Goal: Find specific page/section: Find specific page/section

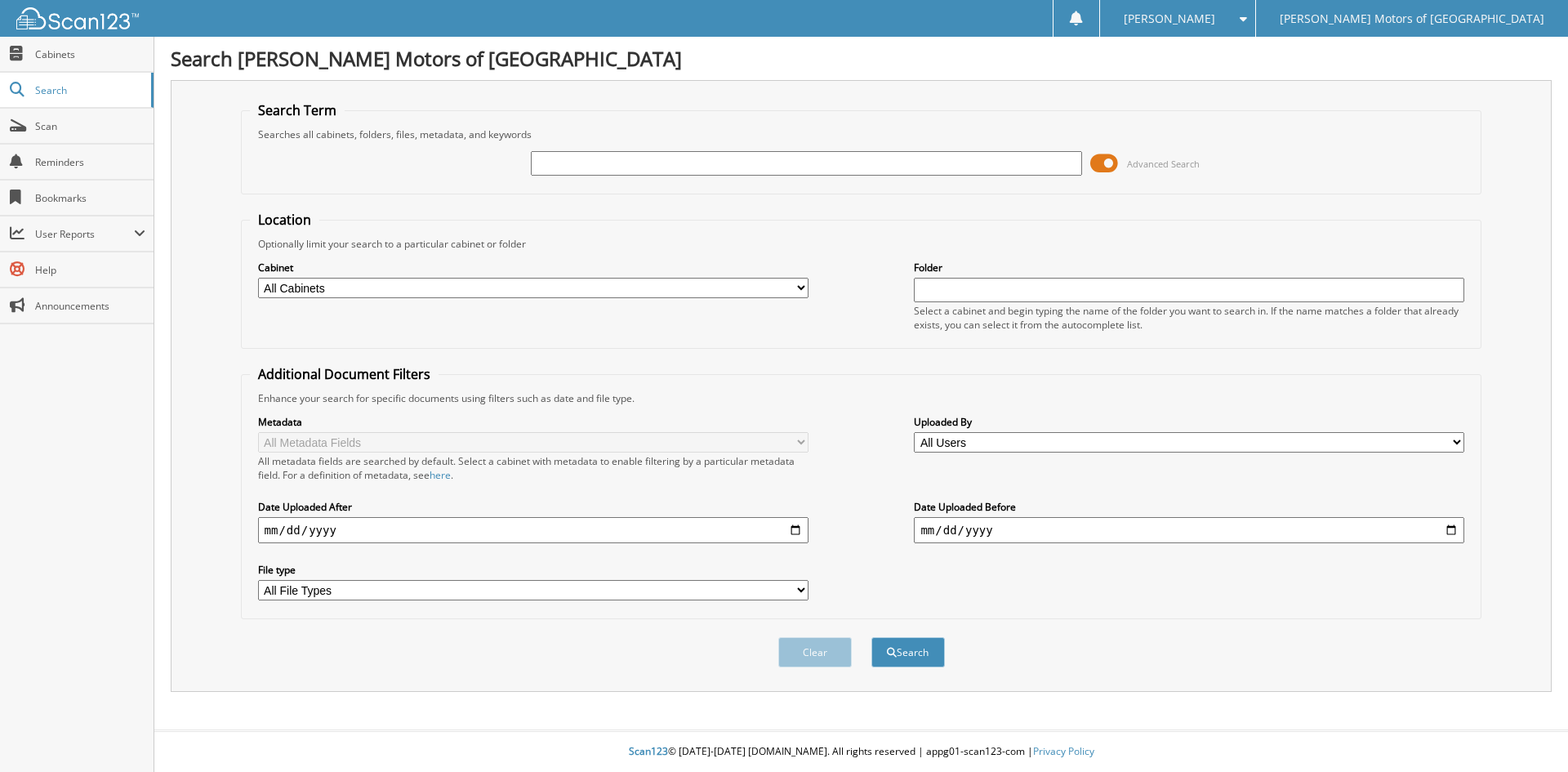
click at [698, 165] on input "text" at bounding box center [806, 164] width 550 height 25
type input "148360"
click at [871, 637] on button "Search" at bounding box center [908, 652] width 74 height 31
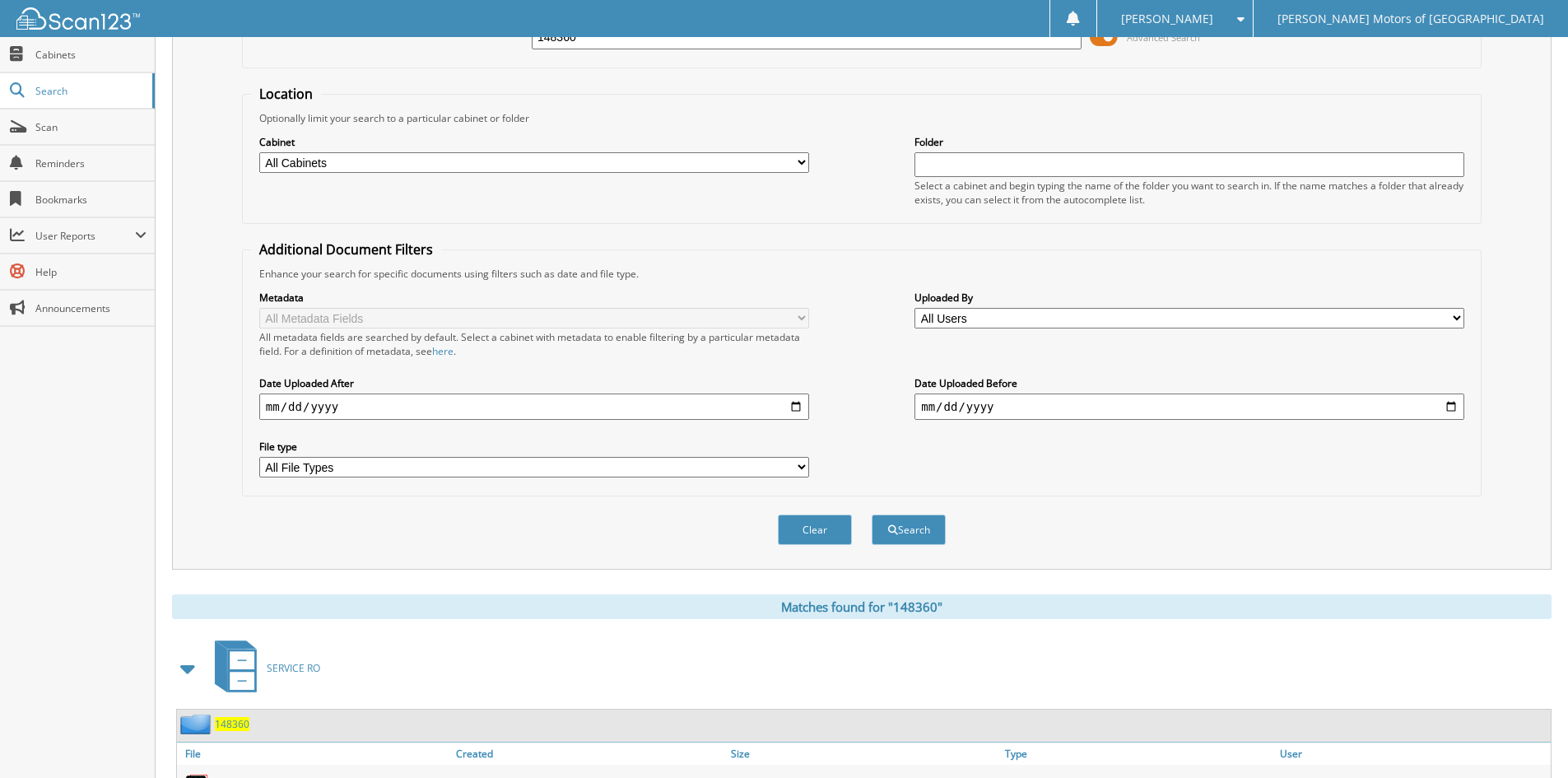
scroll to position [207, 0]
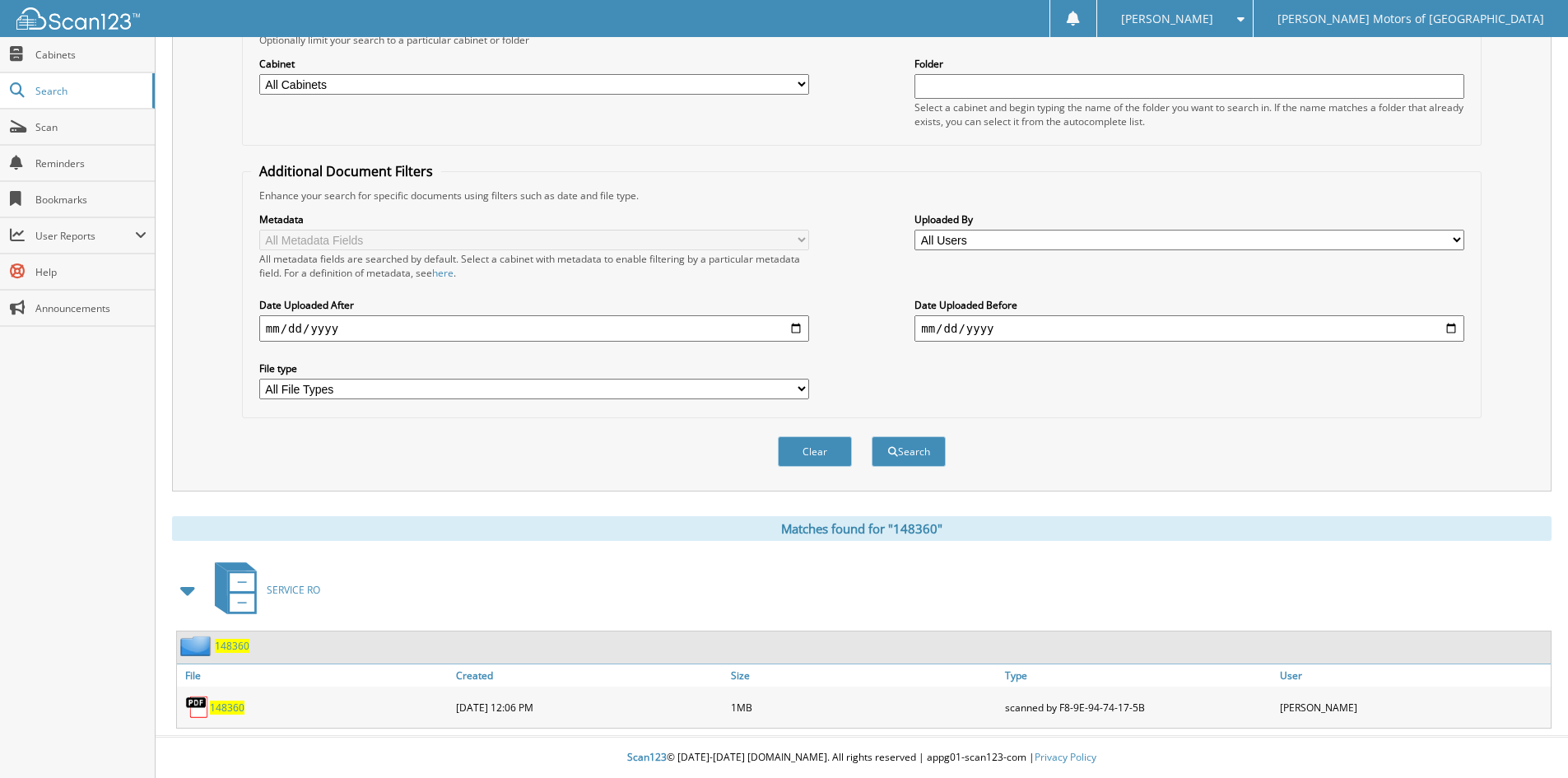
click at [231, 711] on span "148360" at bounding box center [227, 707] width 35 height 14
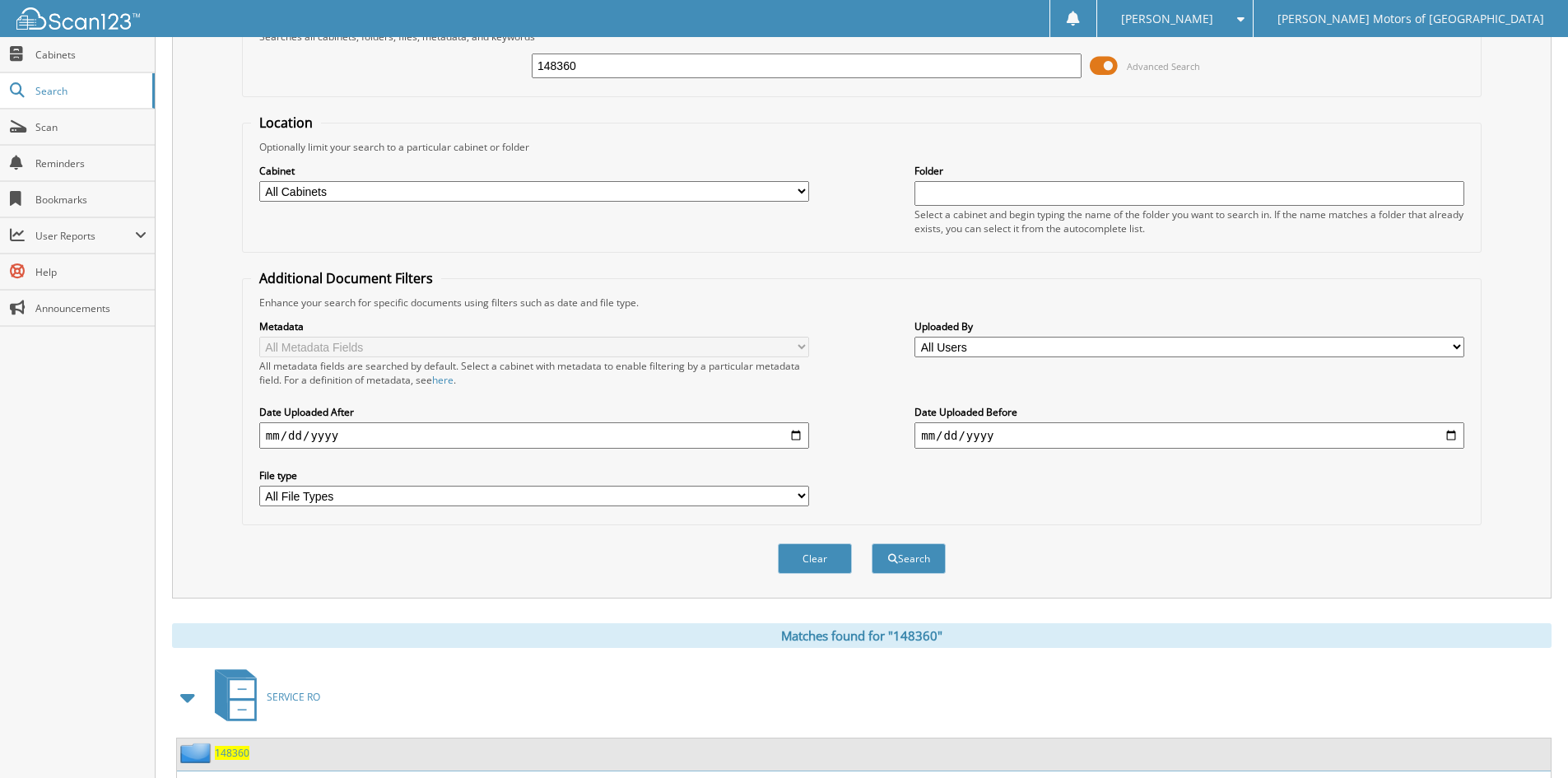
scroll to position [0, 0]
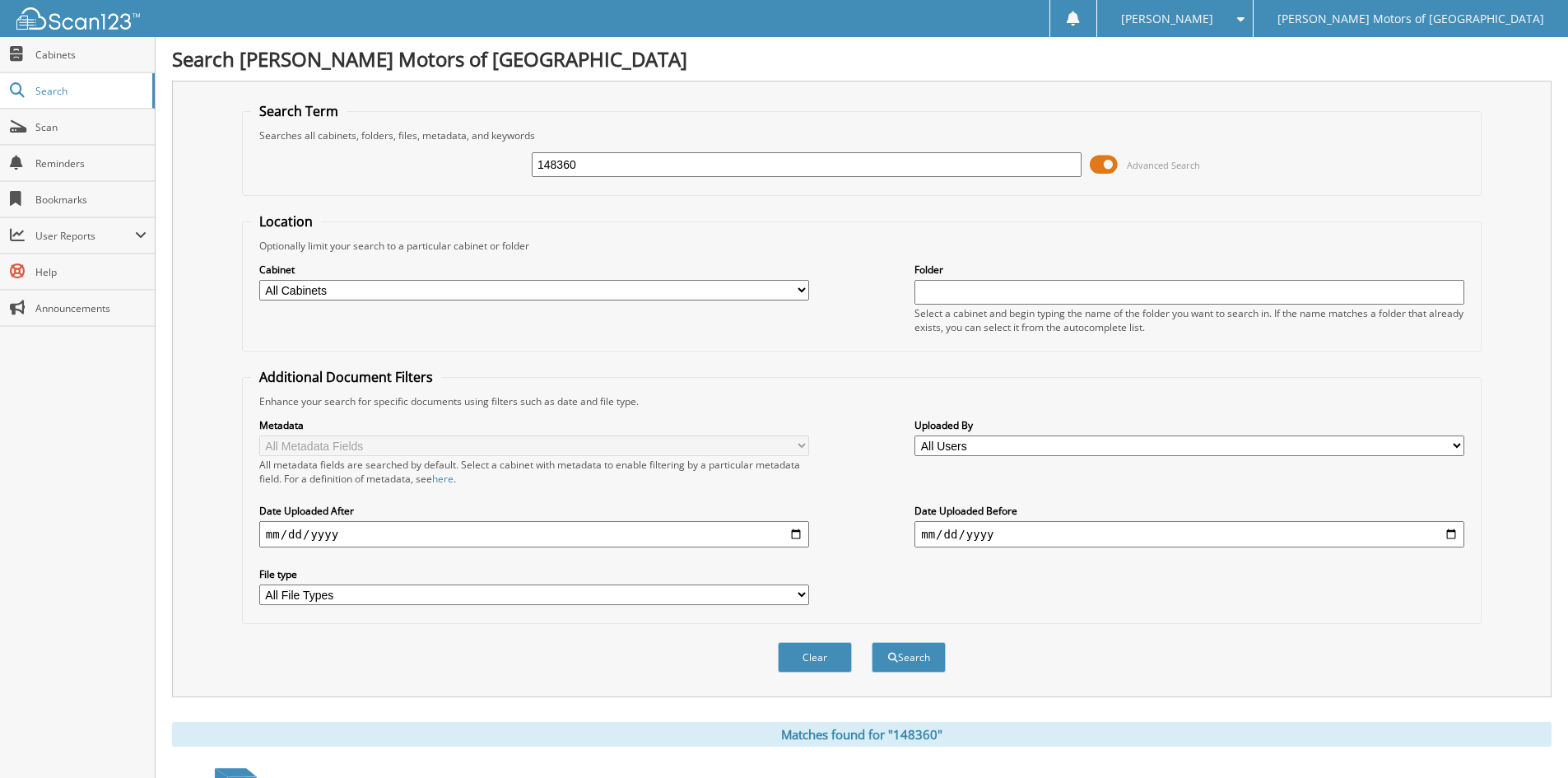
click at [624, 161] on input "148360" at bounding box center [806, 165] width 550 height 25
type input "146139"
click at [872, 642] on button "Search" at bounding box center [908, 657] width 74 height 31
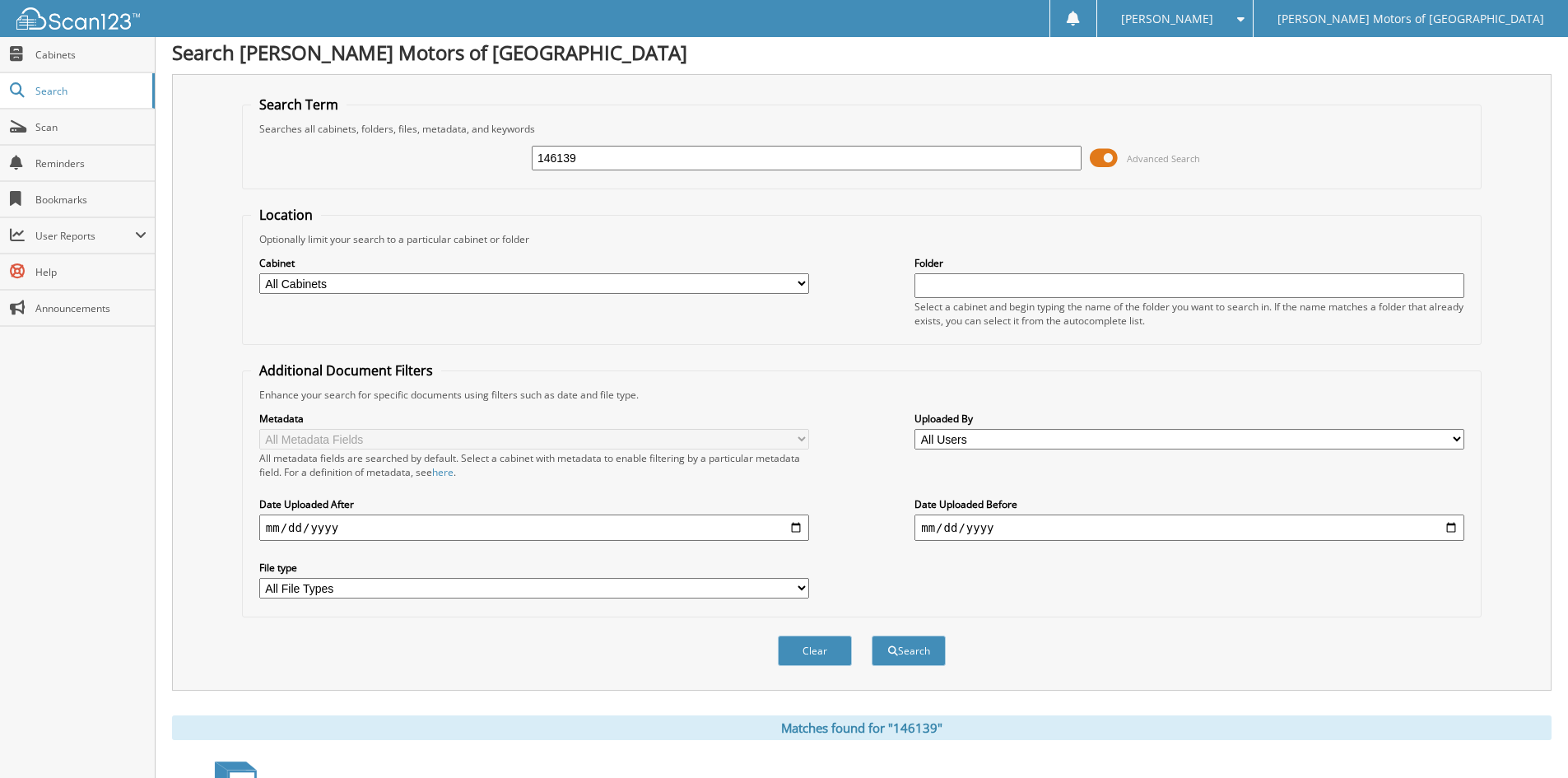
scroll to position [247, 0]
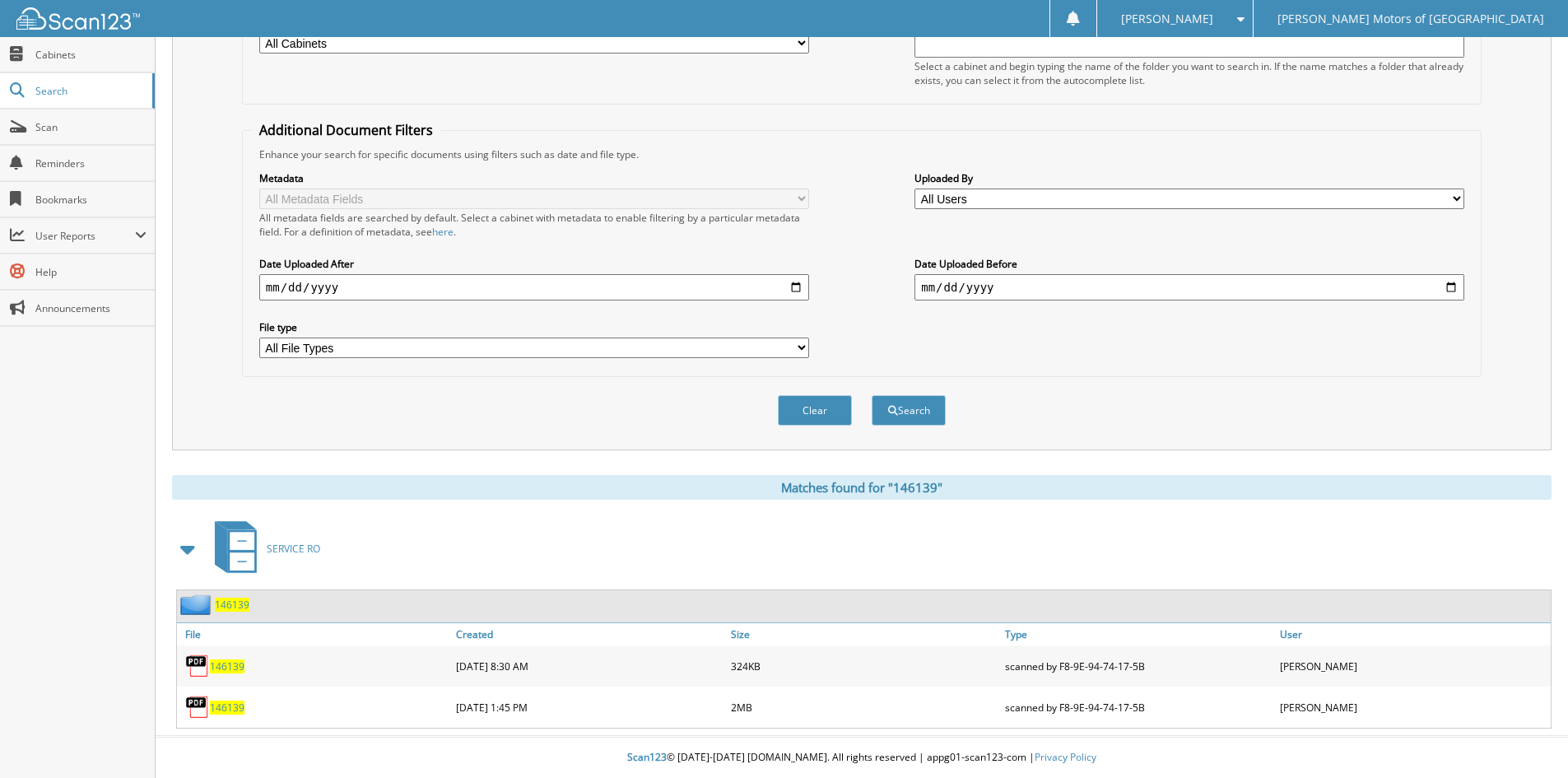
click at [223, 666] on span "146139" at bounding box center [227, 666] width 35 height 14
click at [234, 707] on span "146139" at bounding box center [227, 707] width 35 height 14
